Goal: Transaction & Acquisition: Purchase product/service

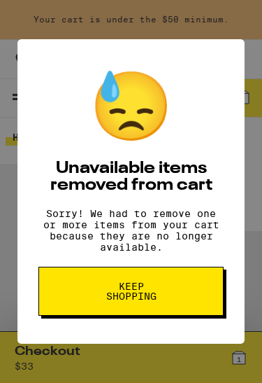
click at [185, 294] on button "Keep Shopping" at bounding box center [130, 290] width 185 height 49
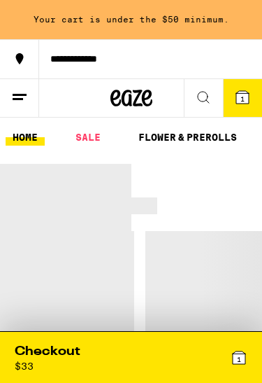
click at [242, 359] on icon at bounding box center [239, 357] width 13 height 13
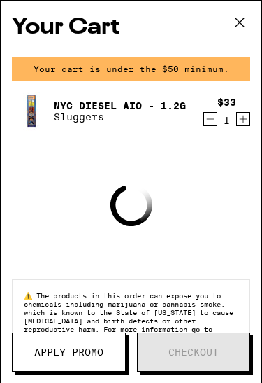
click at [242, 29] on icon at bounding box center [239, 22] width 21 height 21
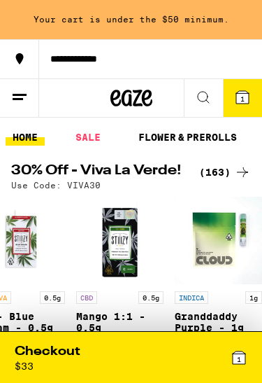
scroll to position [0, 236]
